Goal: Navigation & Orientation: Find specific page/section

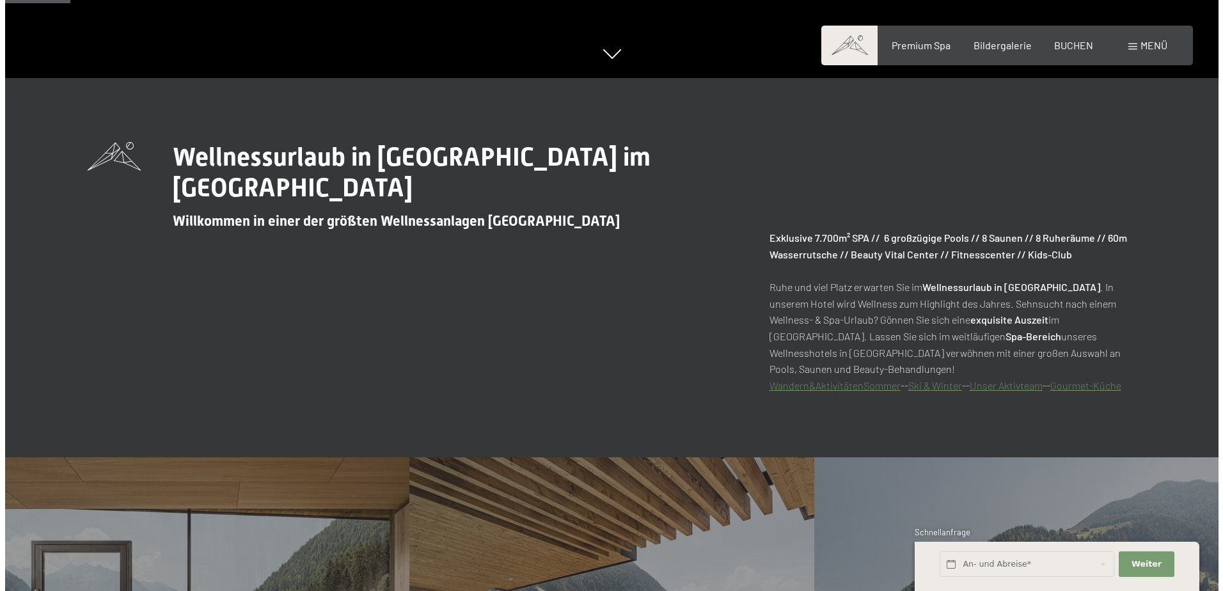
scroll to position [512, 0]
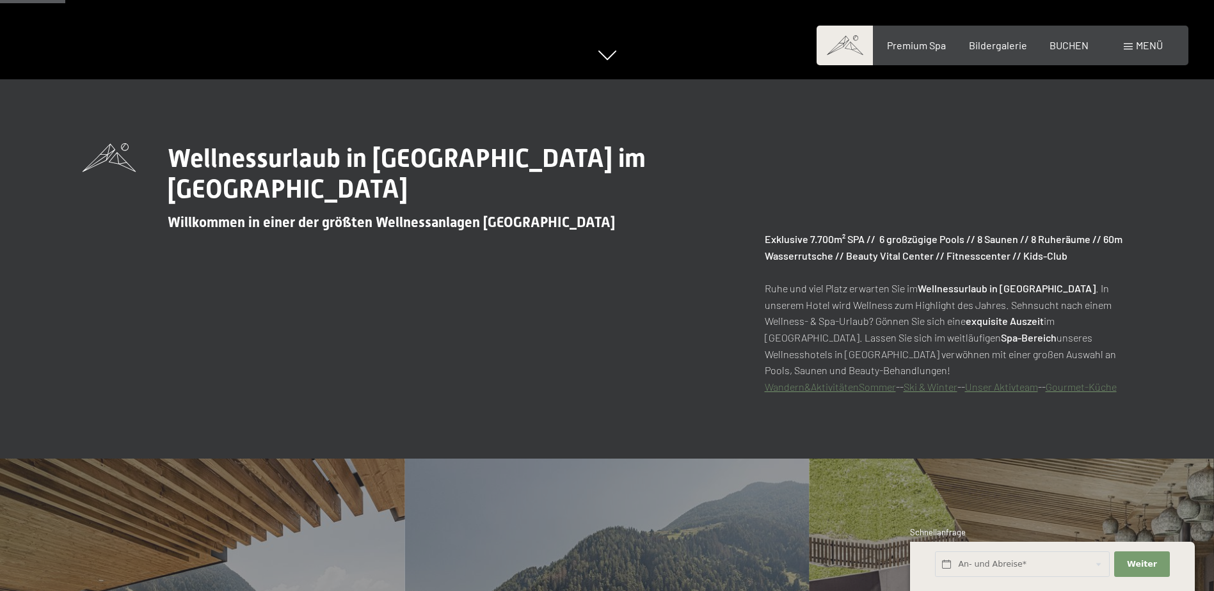
click at [1149, 40] on span "Menü" at bounding box center [1148, 45] width 27 height 12
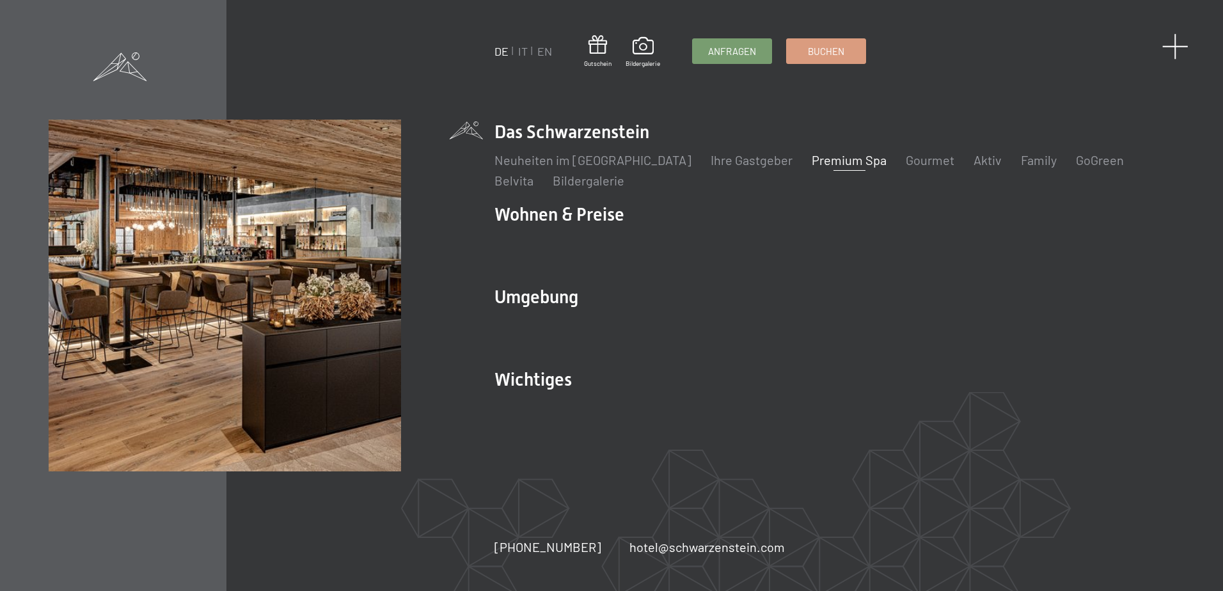
click at [1178, 44] on span at bounding box center [1175, 46] width 26 height 26
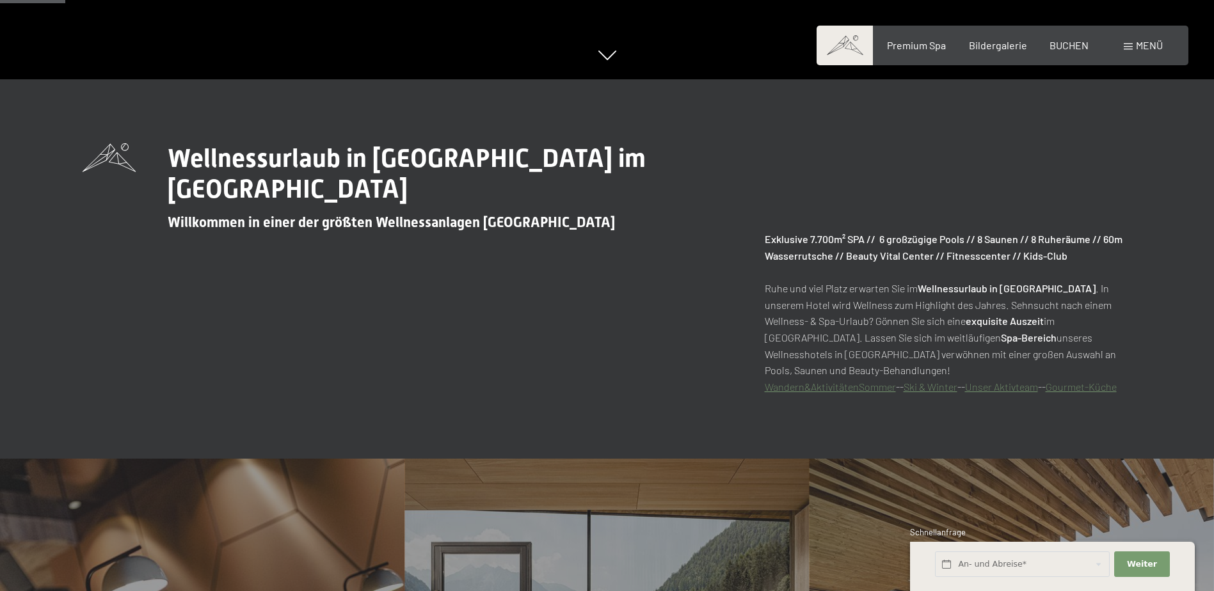
click at [1130, 46] on span at bounding box center [1127, 47] width 9 height 6
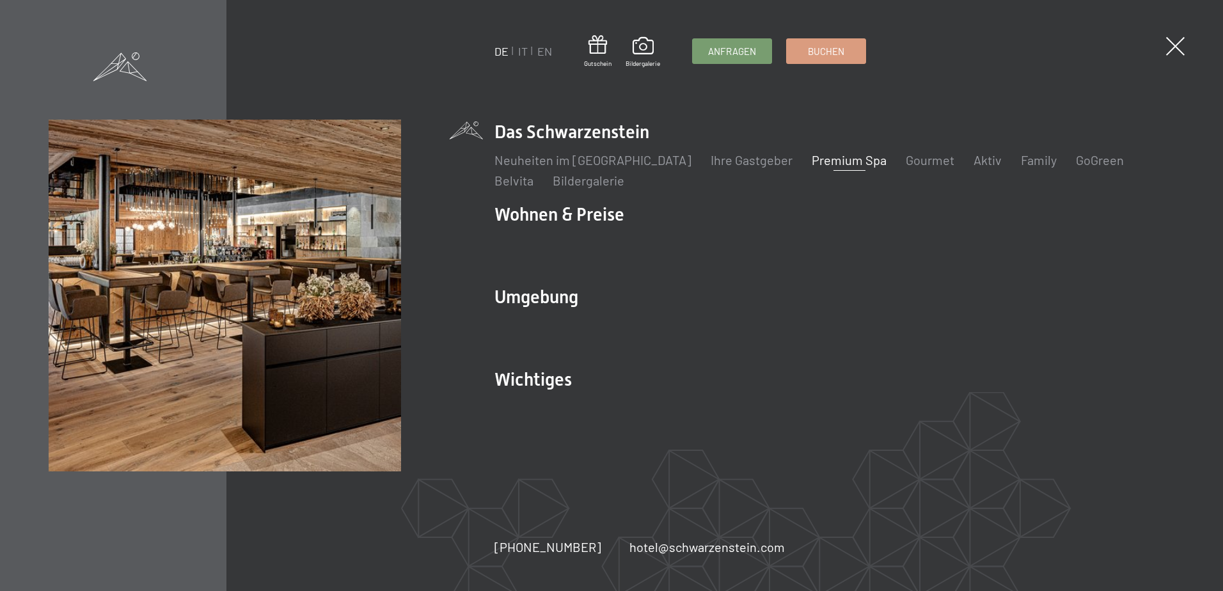
click at [812, 157] on link "Premium Spa" at bounding box center [849, 159] width 75 height 15
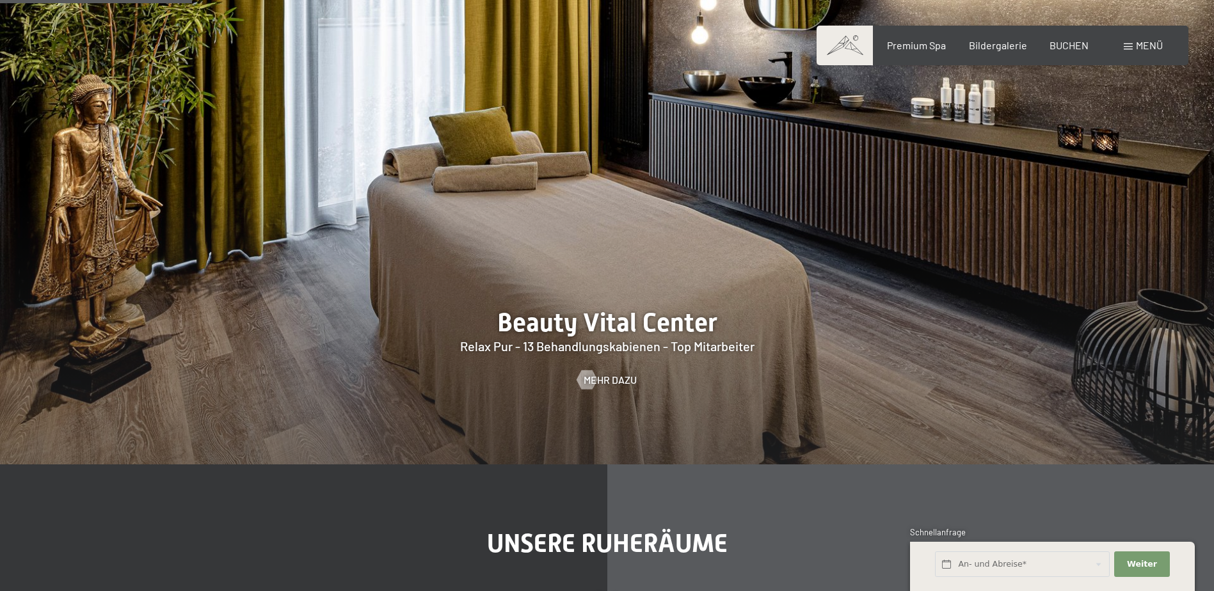
scroll to position [1535, 0]
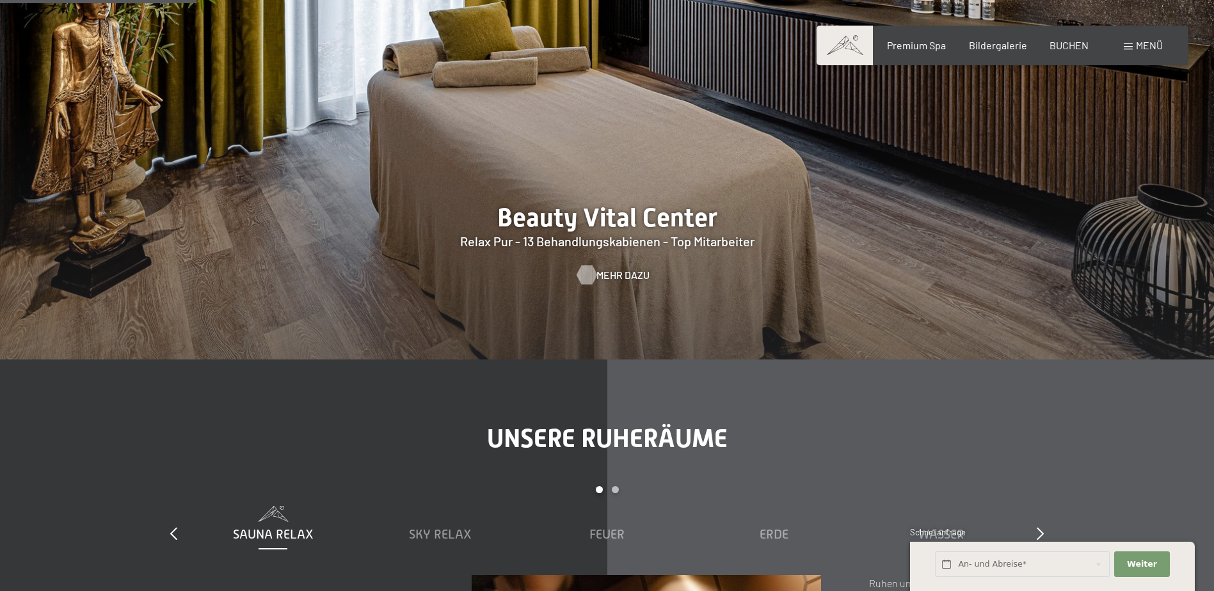
click at [613, 275] on span "Mehr dazu" at bounding box center [622, 275] width 53 height 14
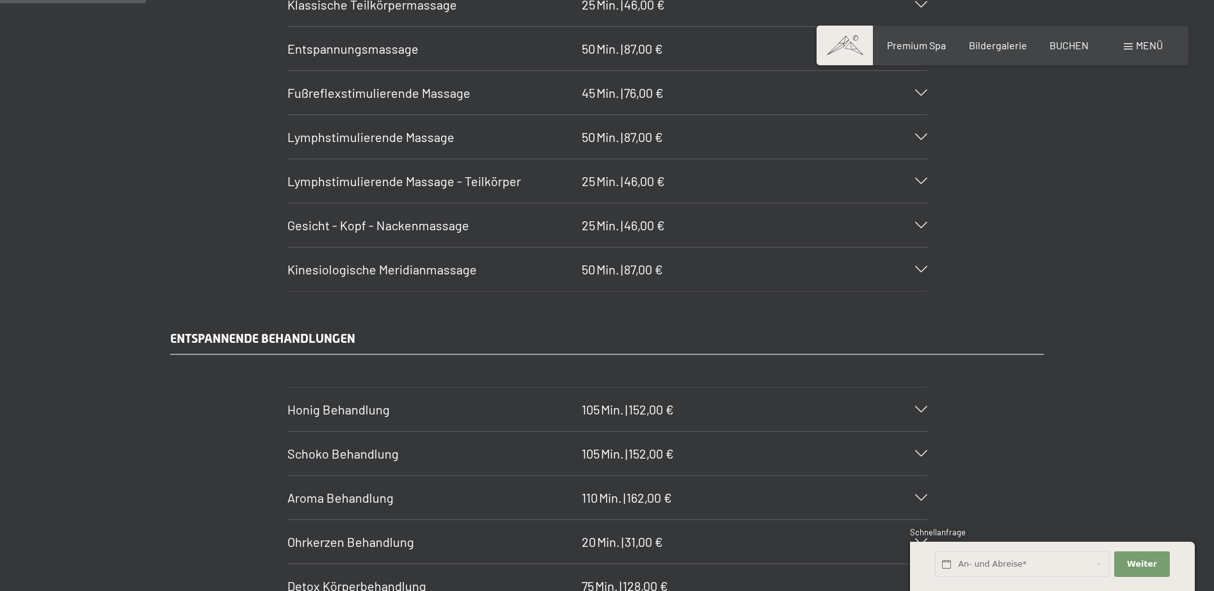
scroll to position [1215, 0]
